Goal: Task Accomplishment & Management: Use online tool/utility

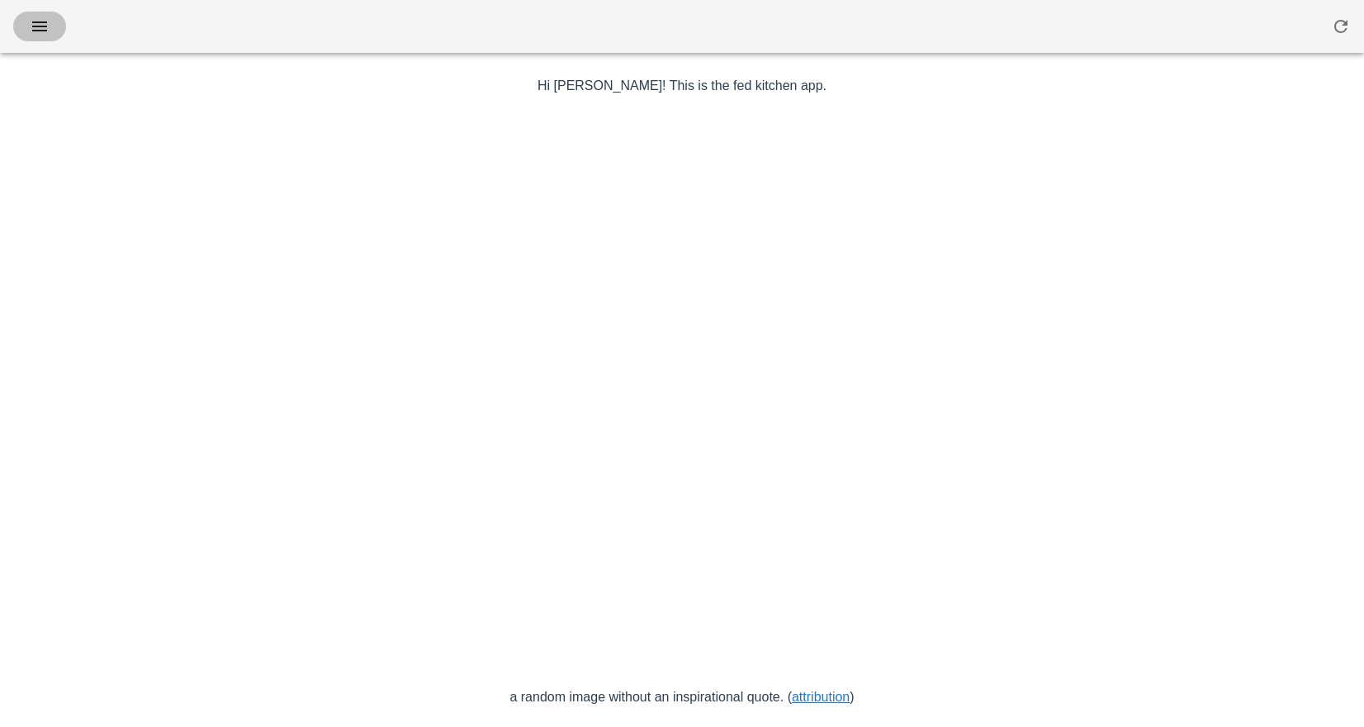
click at [47, 25] on icon "button" at bounding box center [40, 27] width 20 height 20
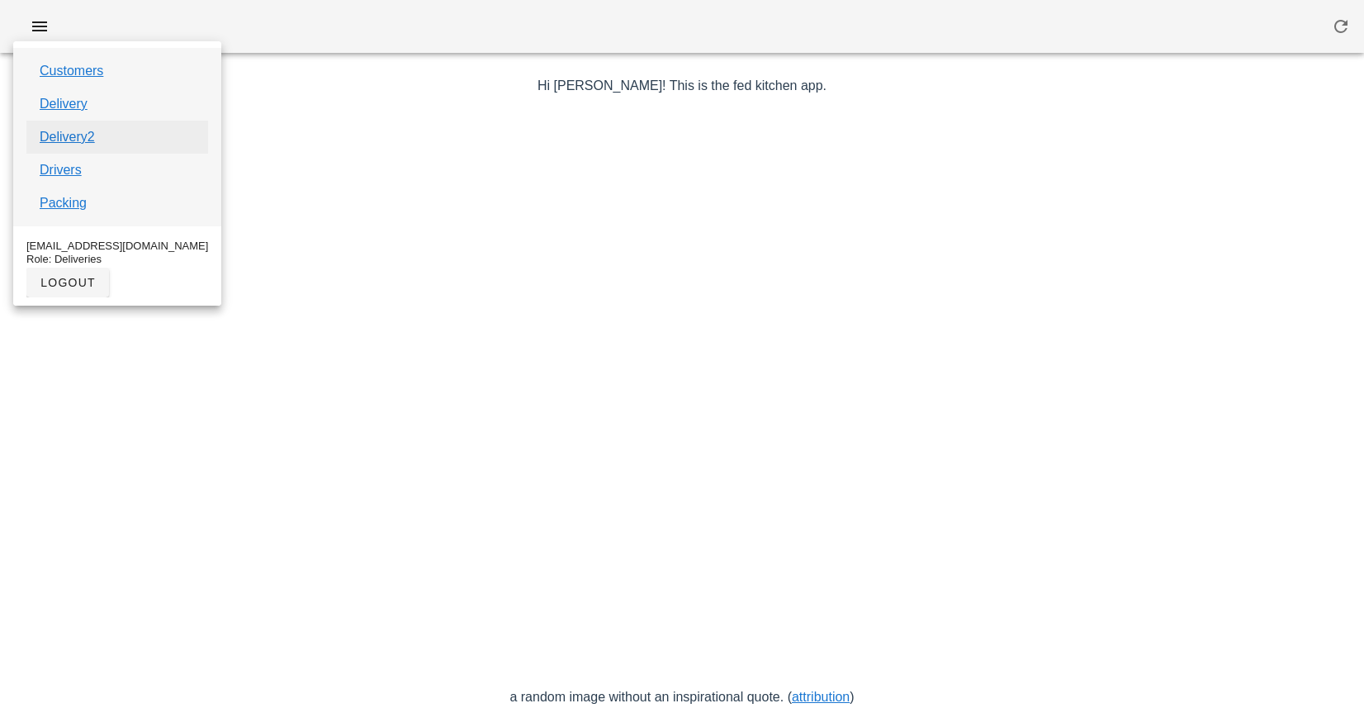
click at [75, 127] on link "Delivery2" at bounding box center [67, 137] width 55 height 20
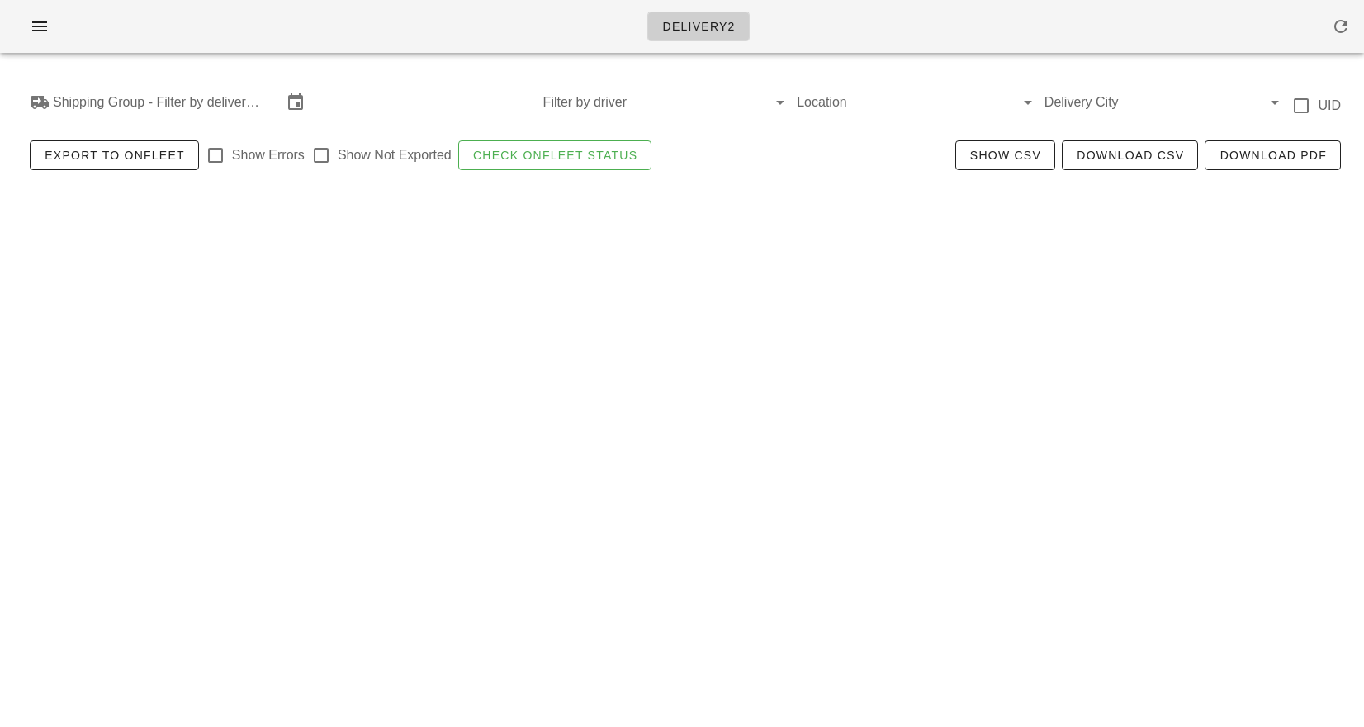
click at [104, 108] on input "Shipping Group - Filter by delivery logistics" at bounding box center [168, 102] width 230 height 26
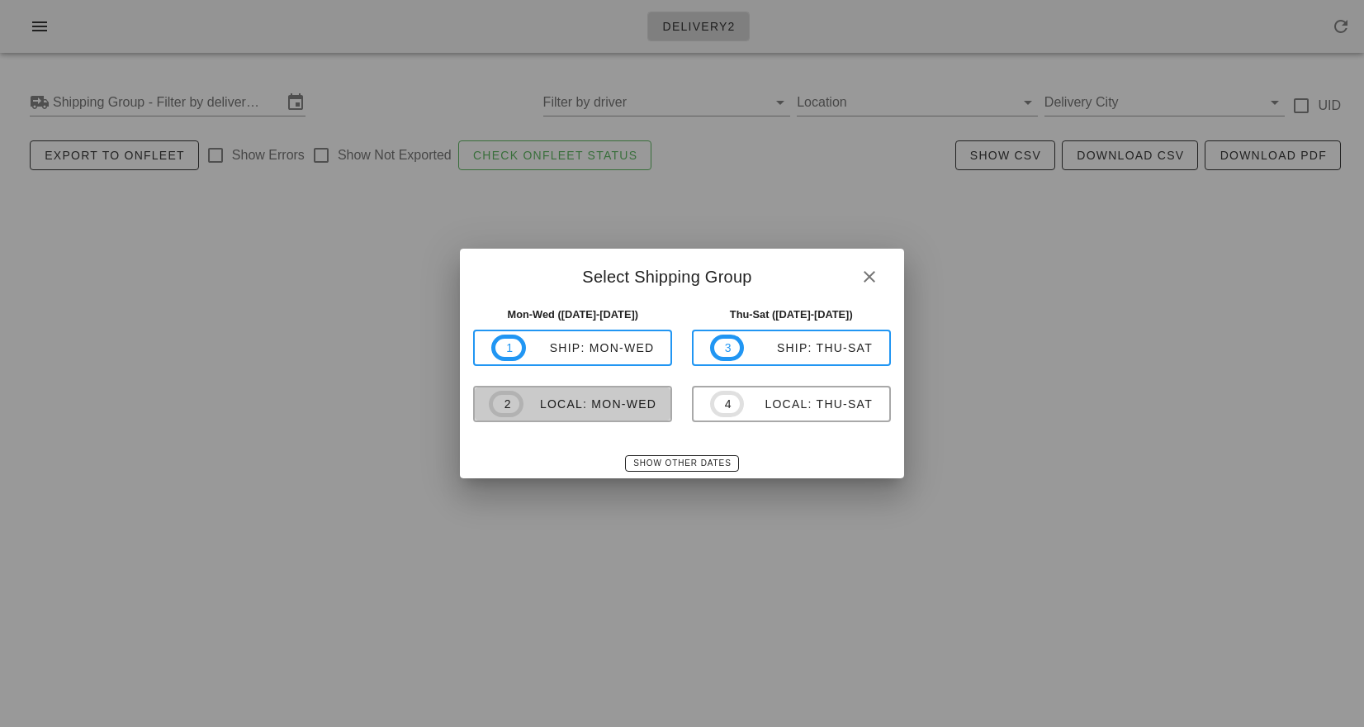
click at [586, 402] on div "local: Mon-Wed" at bounding box center [590, 403] width 133 height 13
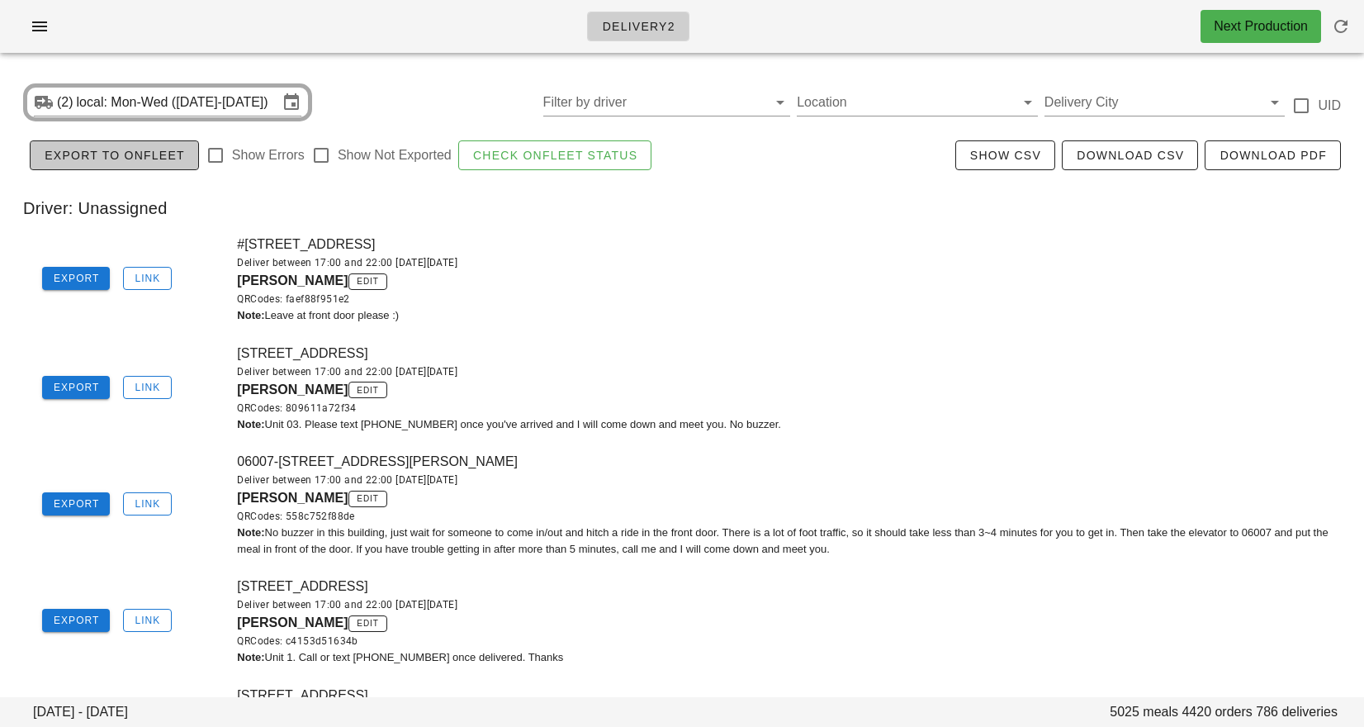
click at [73, 155] on span "Export to Onfleet" at bounding box center [114, 155] width 141 height 13
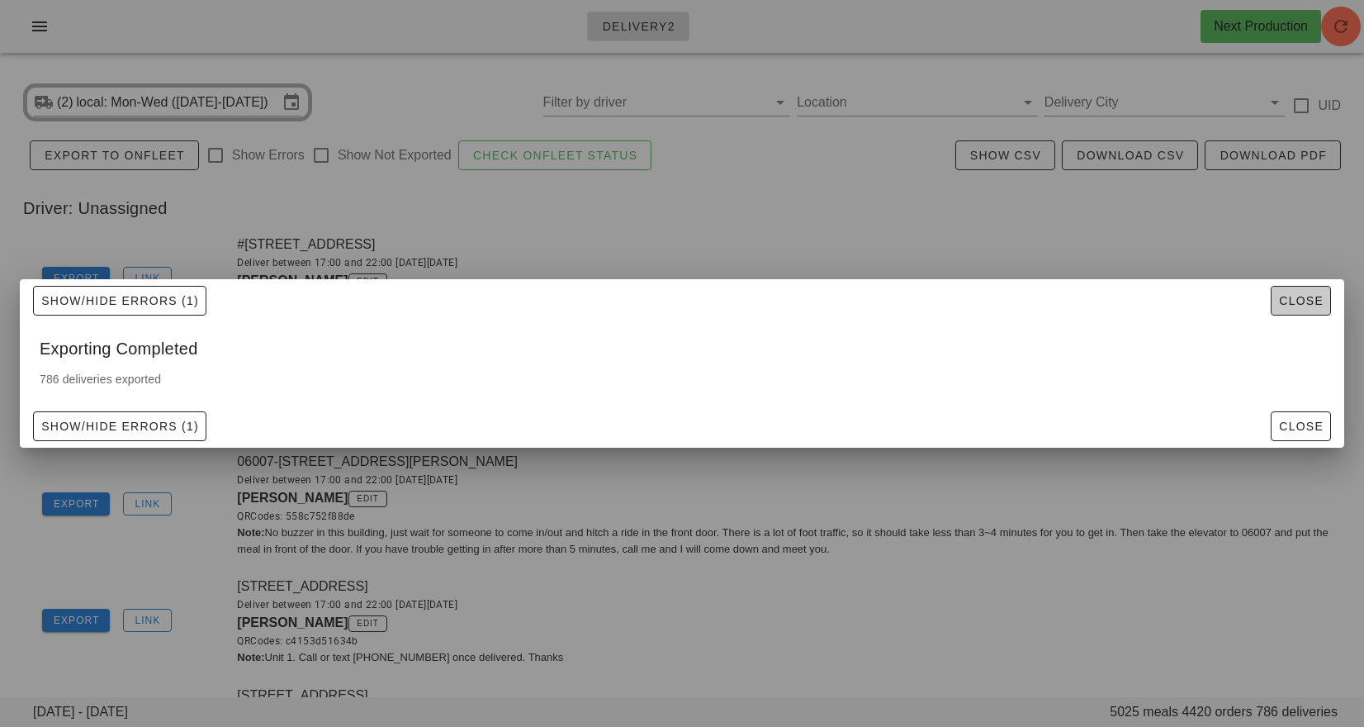
click at [1294, 305] on span "Close" at bounding box center [1301, 300] width 45 height 13
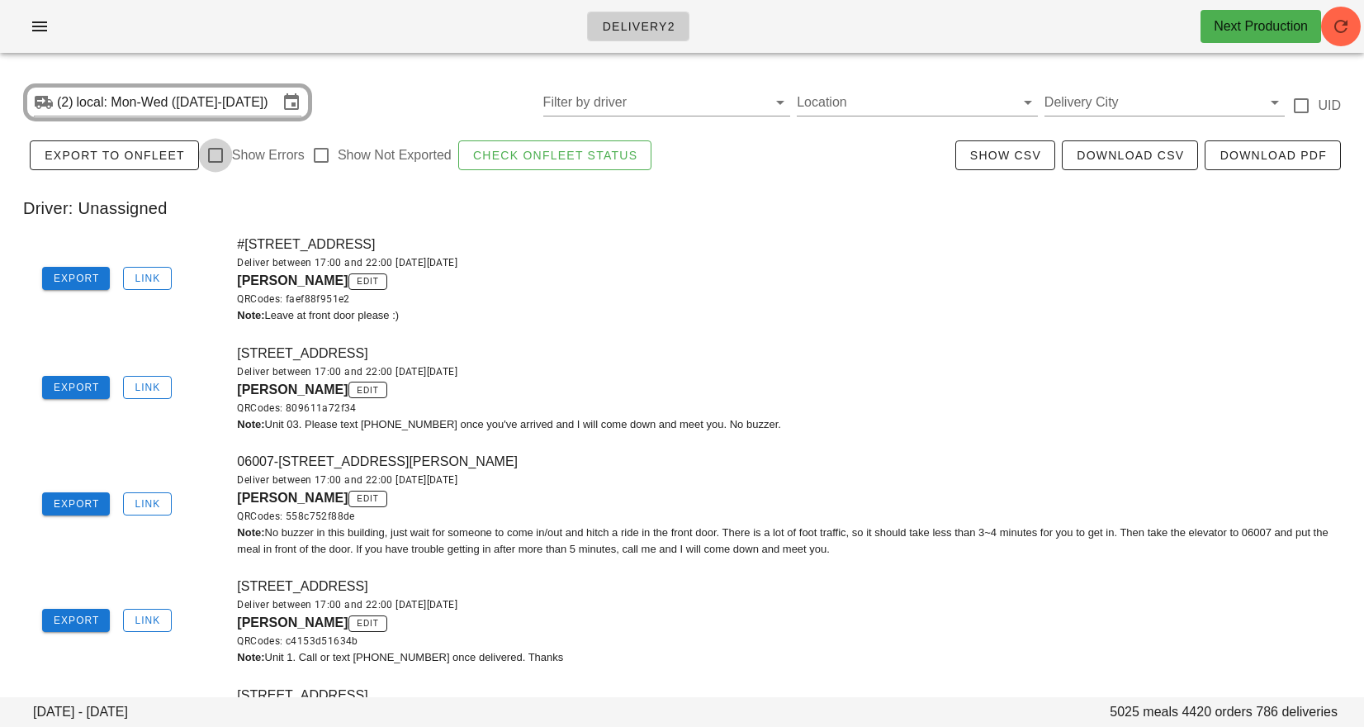
click at [216, 155] on div at bounding box center [216, 155] width 28 height 28
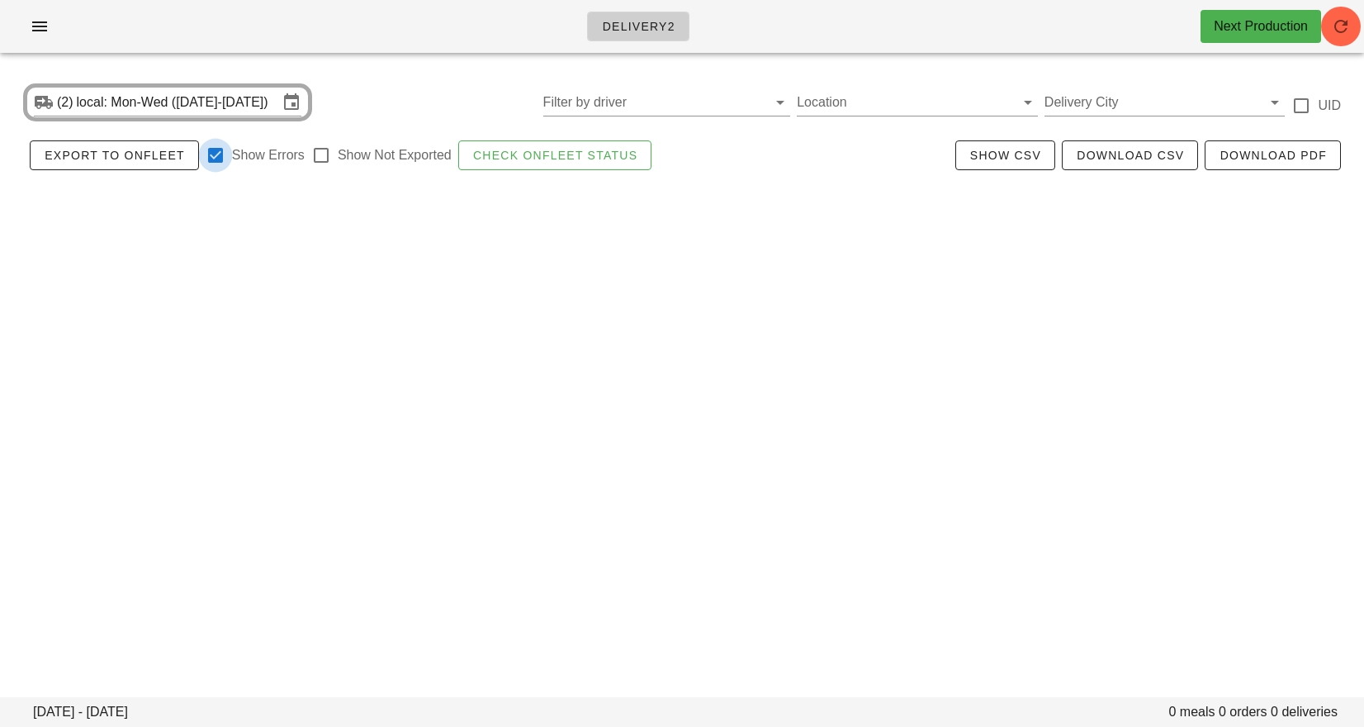
click at [221, 150] on div at bounding box center [216, 155] width 28 height 28
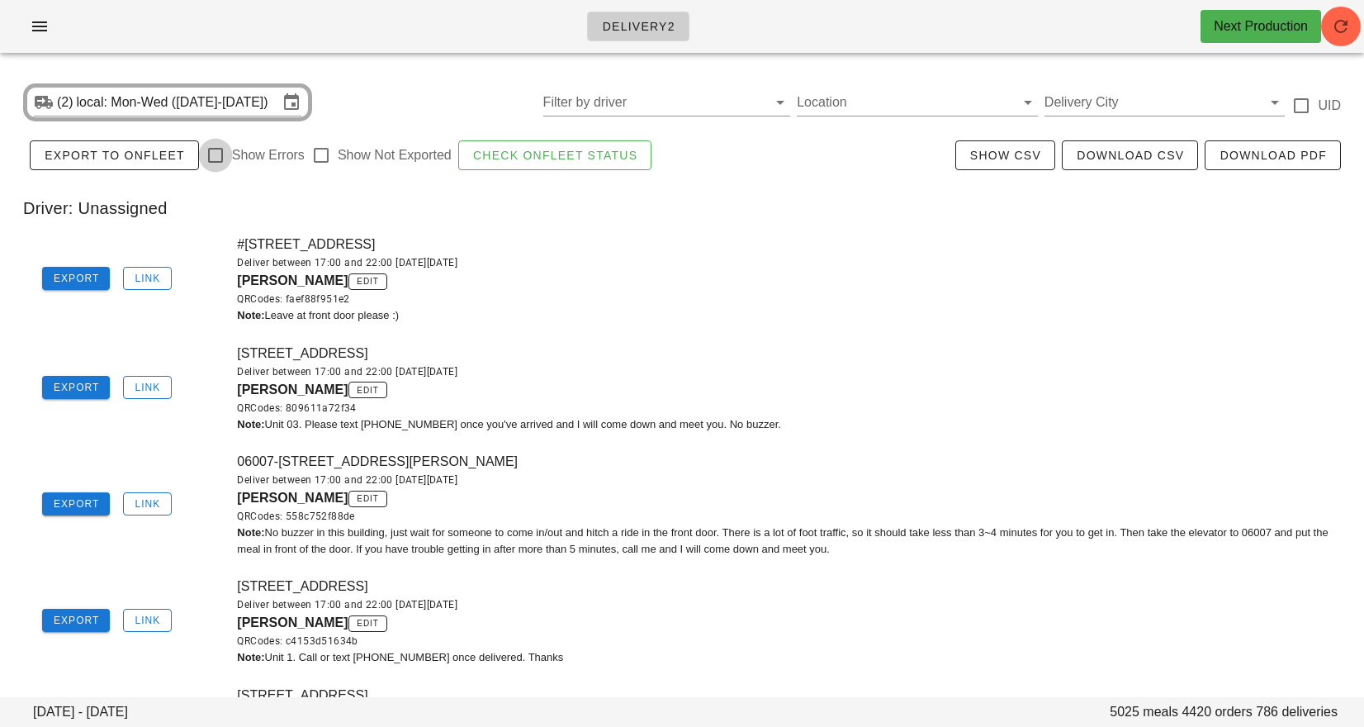
click at [214, 150] on div at bounding box center [216, 155] width 28 height 28
checkbox input "true"
